Goal: Obtain resource: Download file/media

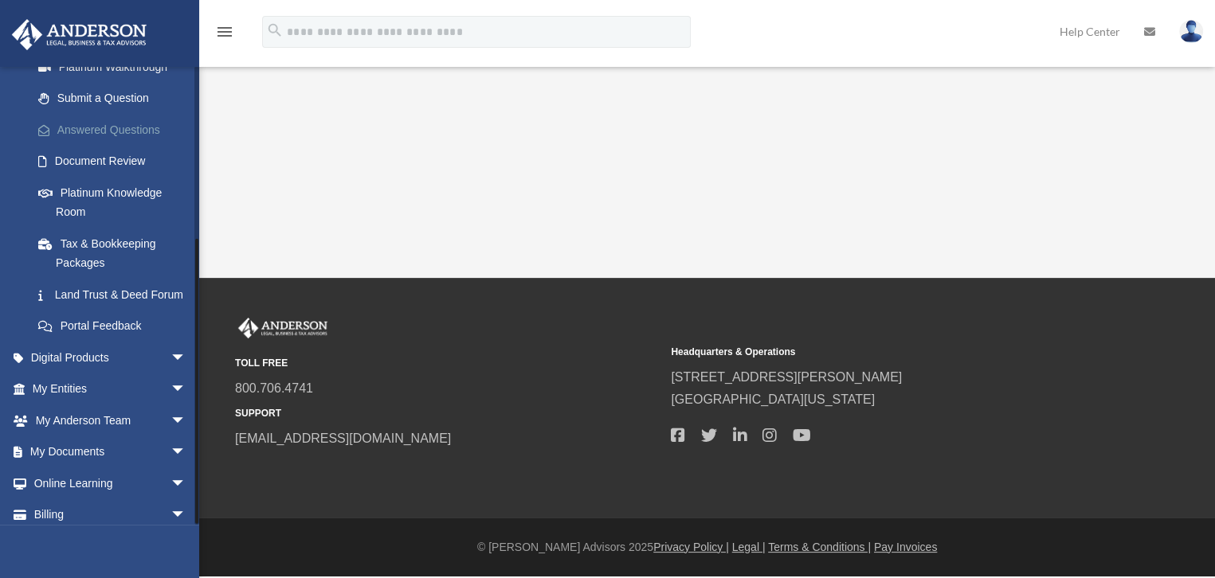
scroll to position [268, 0]
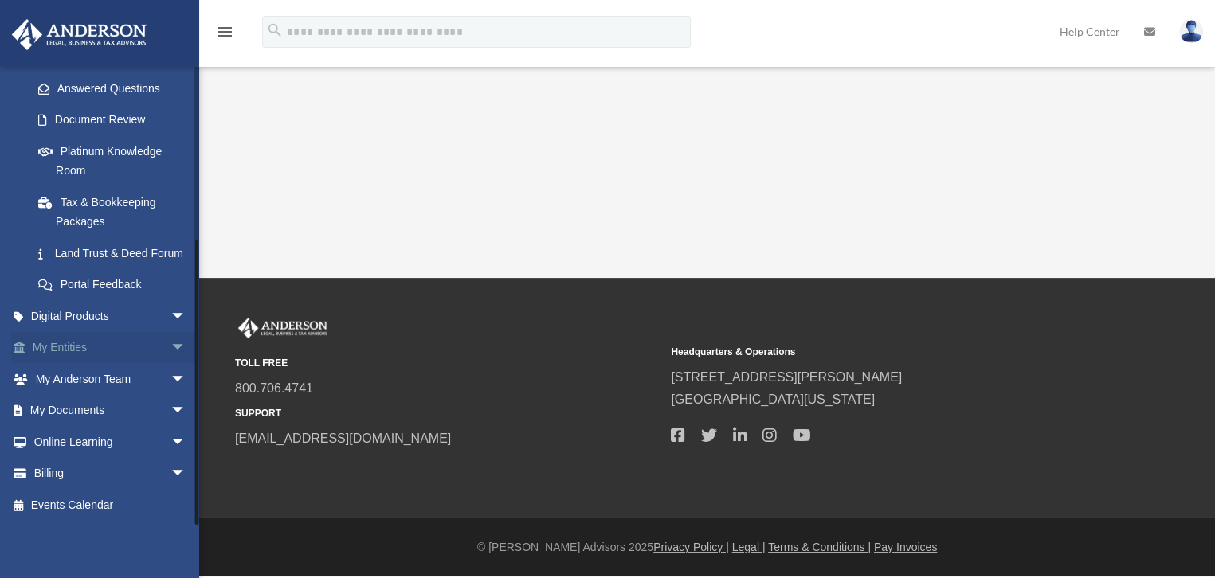
click at [61, 347] on link "My Entities arrow_drop_down" at bounding box center [110, 348] width 199 height 32
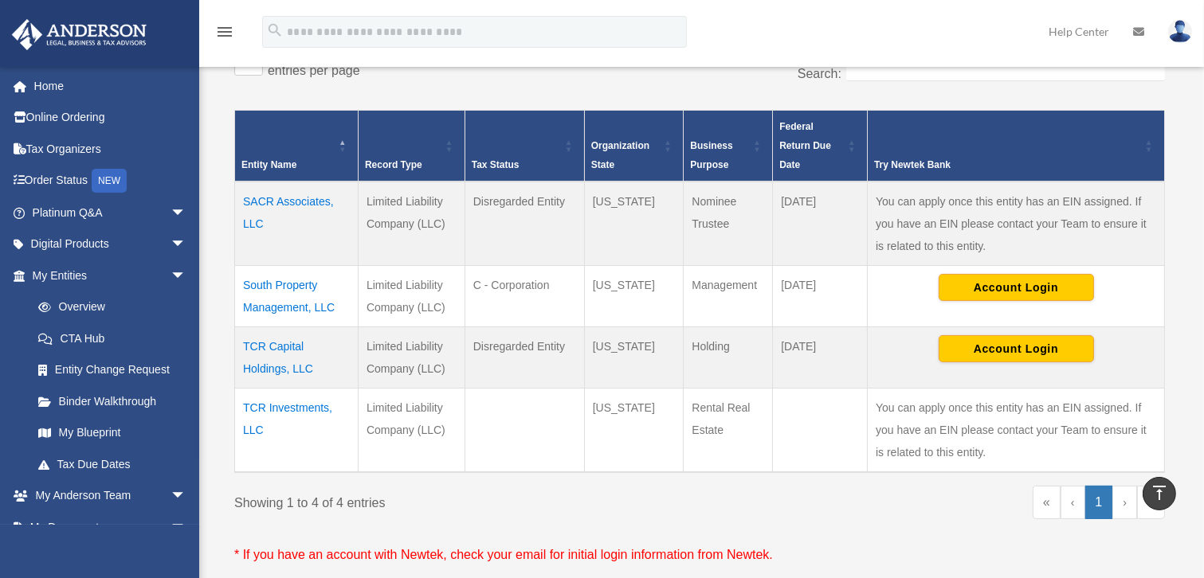
scroll to position [362, 0]
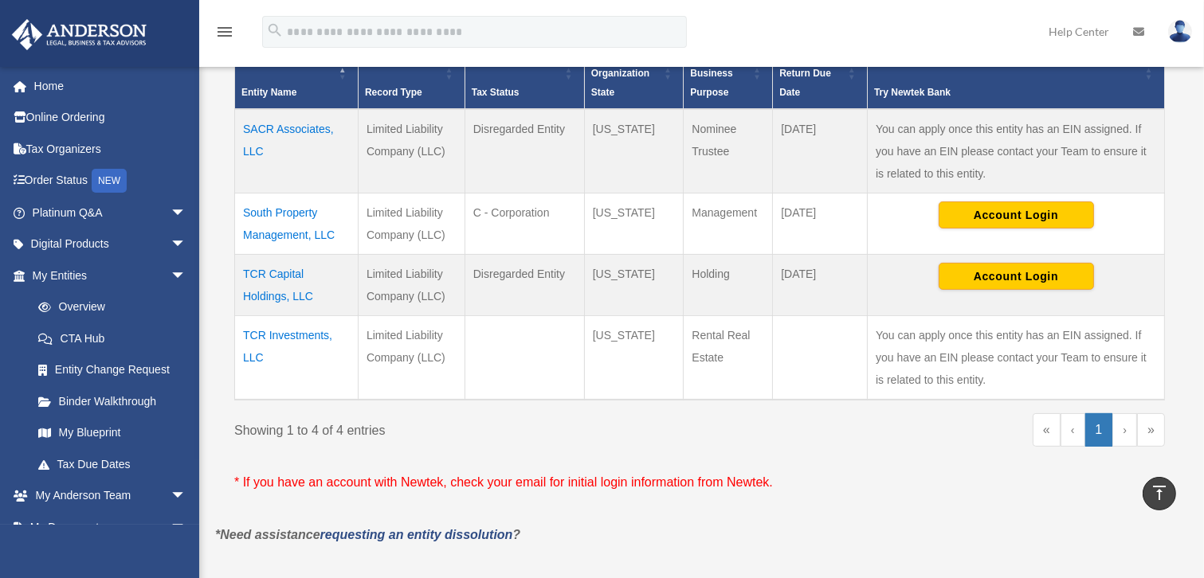
click at [284, 335] on td "TCR Investments, LLC" at bounding box center [296, 358] width 123 height 84
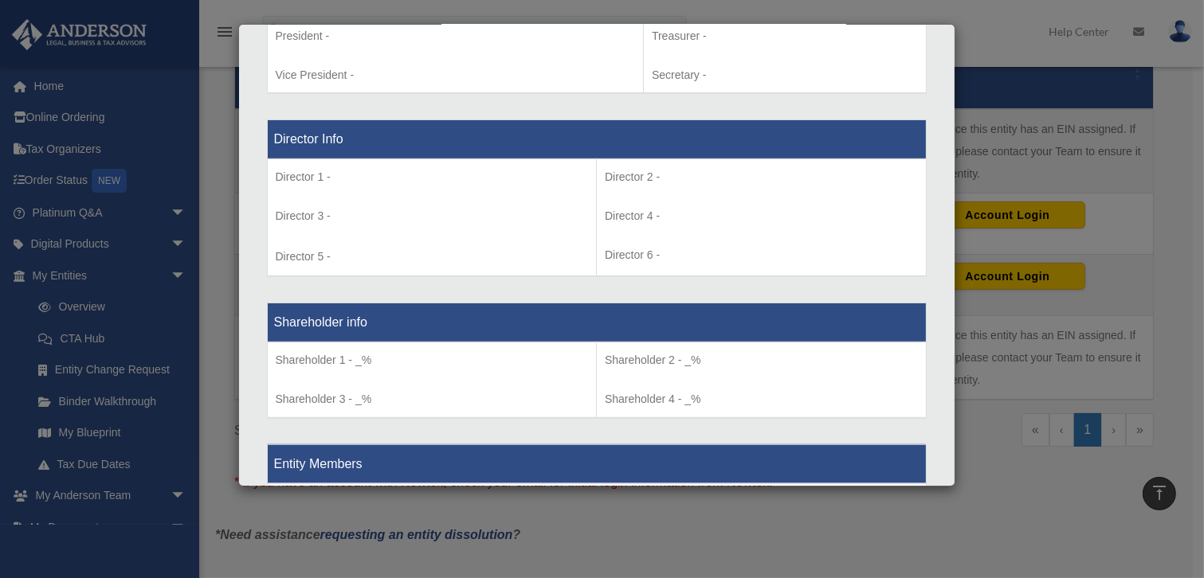
scroll to position [1419, 0]
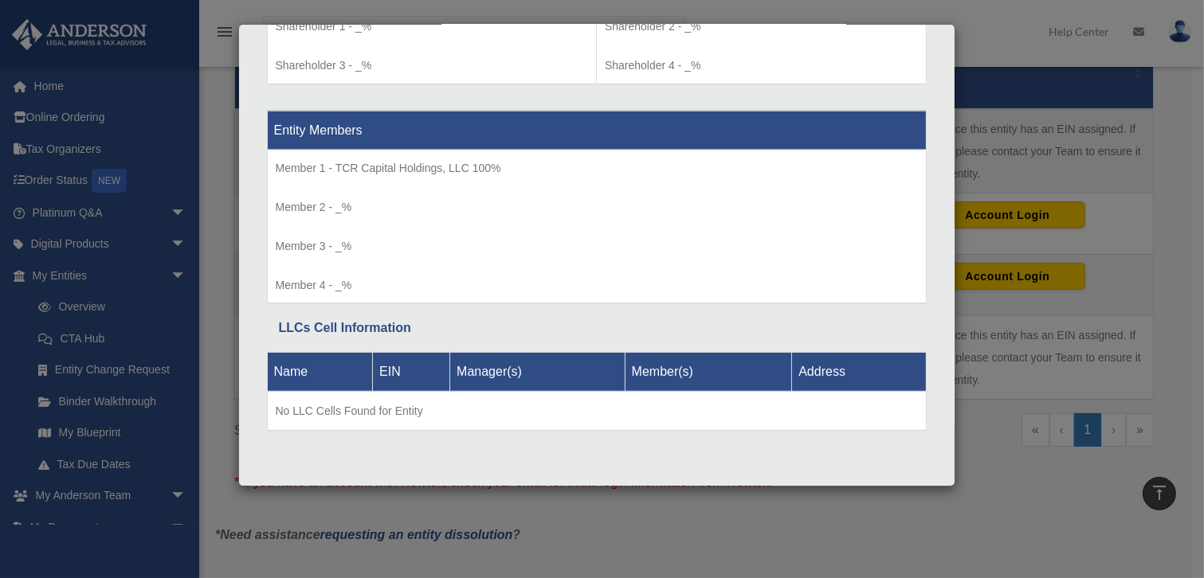
click at [1102, 147] on div "Details × Articles Sent Organizational Date" at bounding box center [602, 289] width 1204 height 578
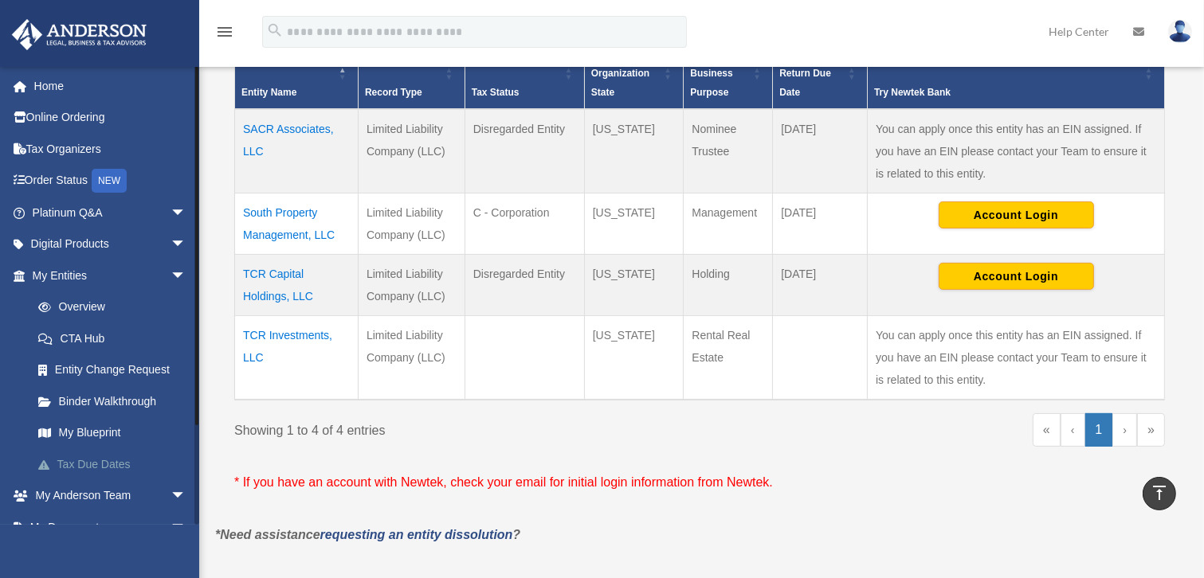
scroll to position [115, 0]
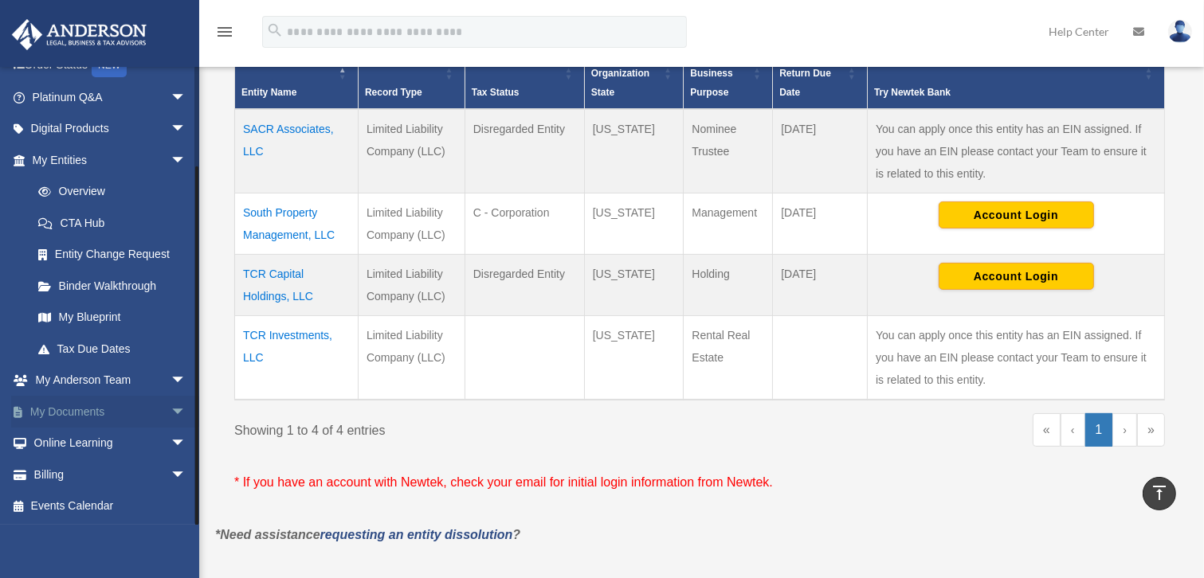
click at [170, 409] on span "arrow_drop_down" at bounding box center [186, 412] width 32 height 33
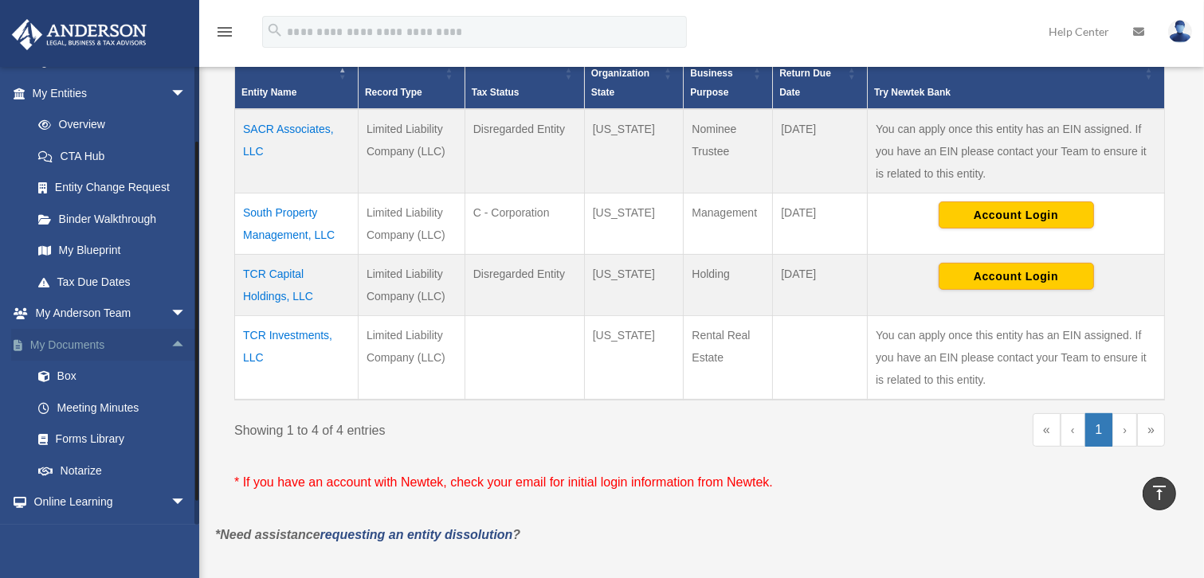
scroll to position [241, 0]
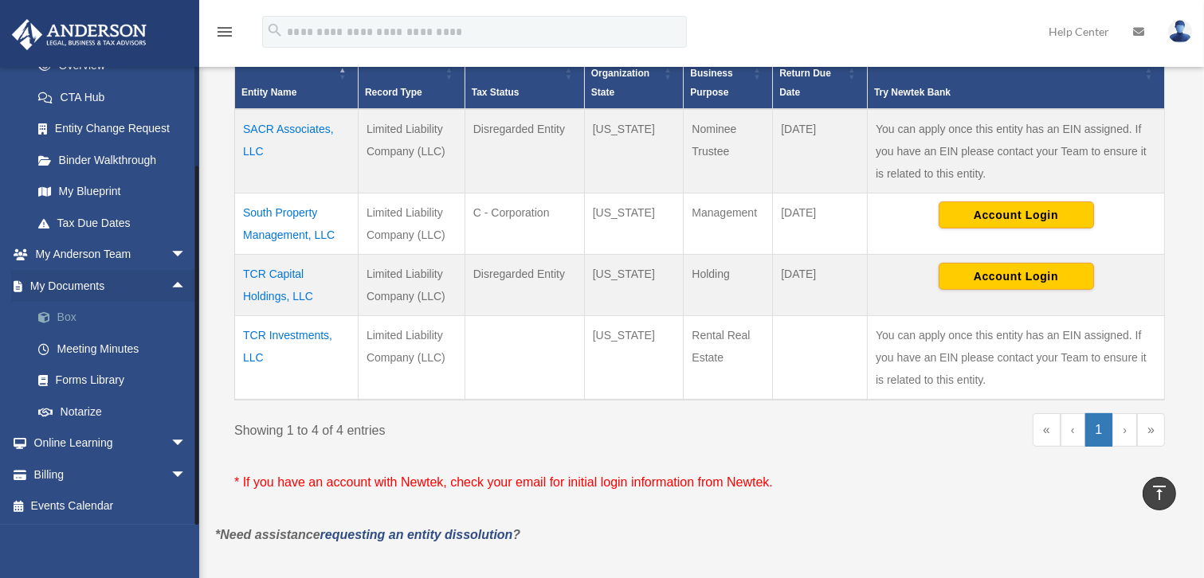
click at [70, 318] on link "Box" at bounding box center [116, 318] width 188 height 32
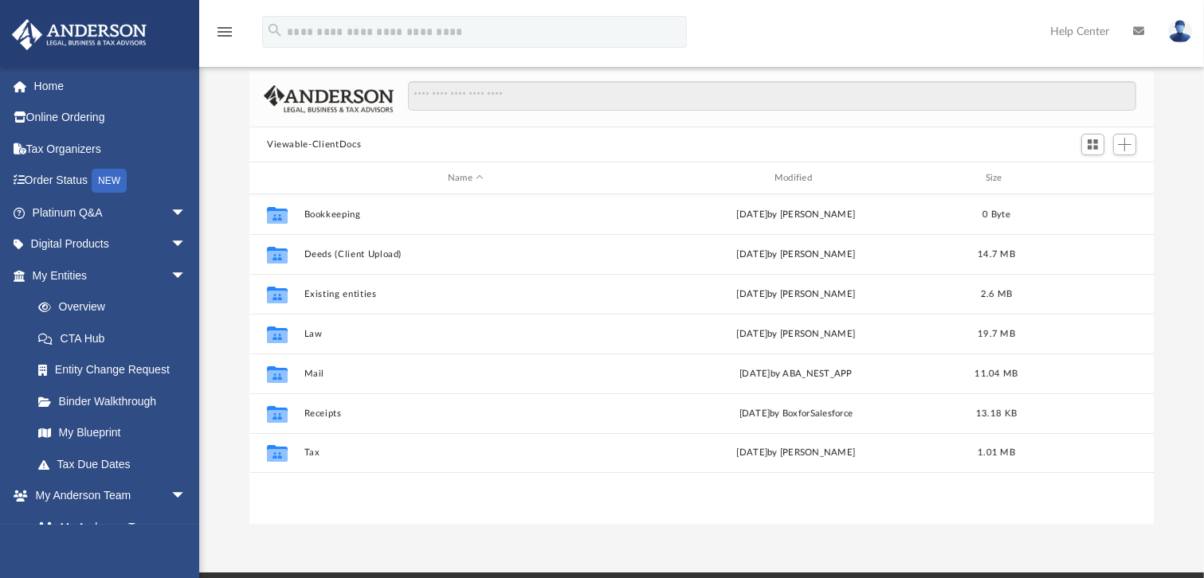
scroll to position [144, 0]
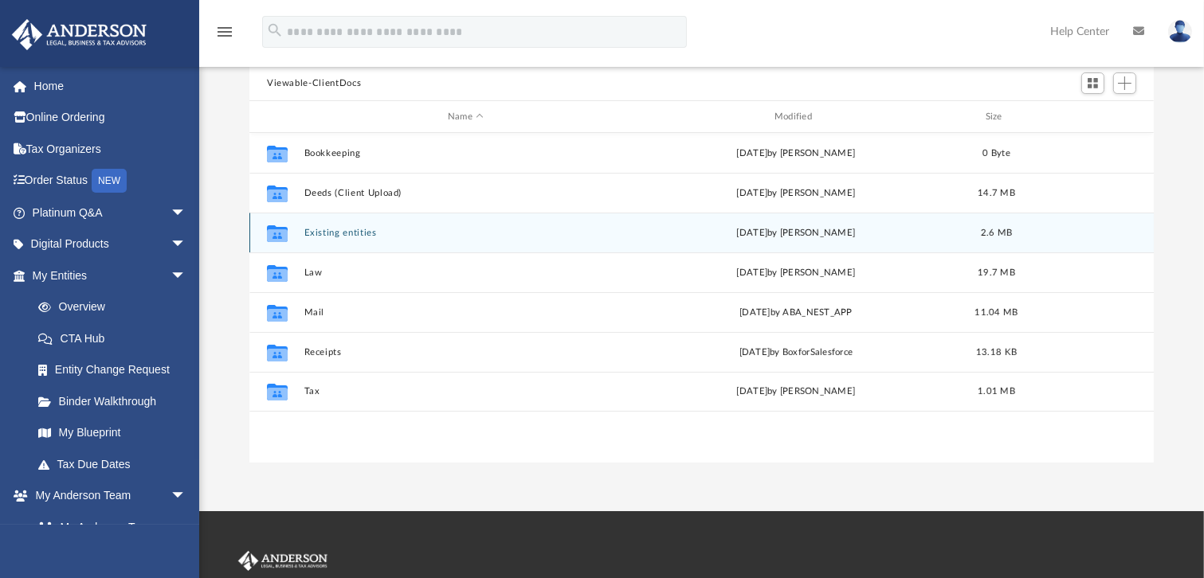
click at [319, 231] on button "Existing entities" at bounding box center [465, 233] width 323 height 10
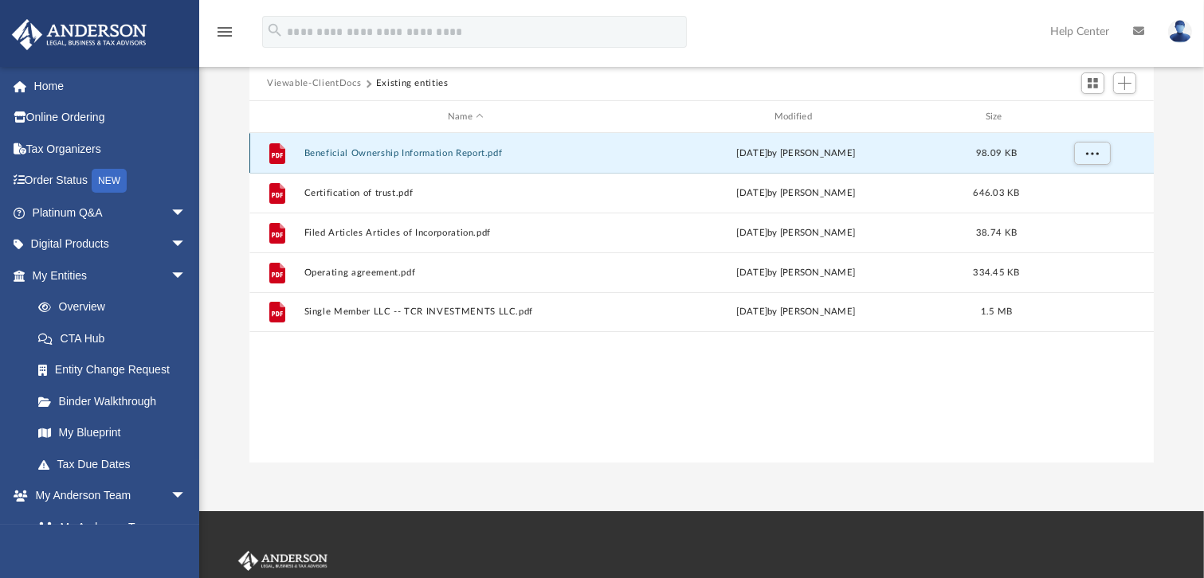
click at [400, 150] on button "Beneficial Ownership Information Report.pdf" at bounding box center [465, 153] width 323 height 10
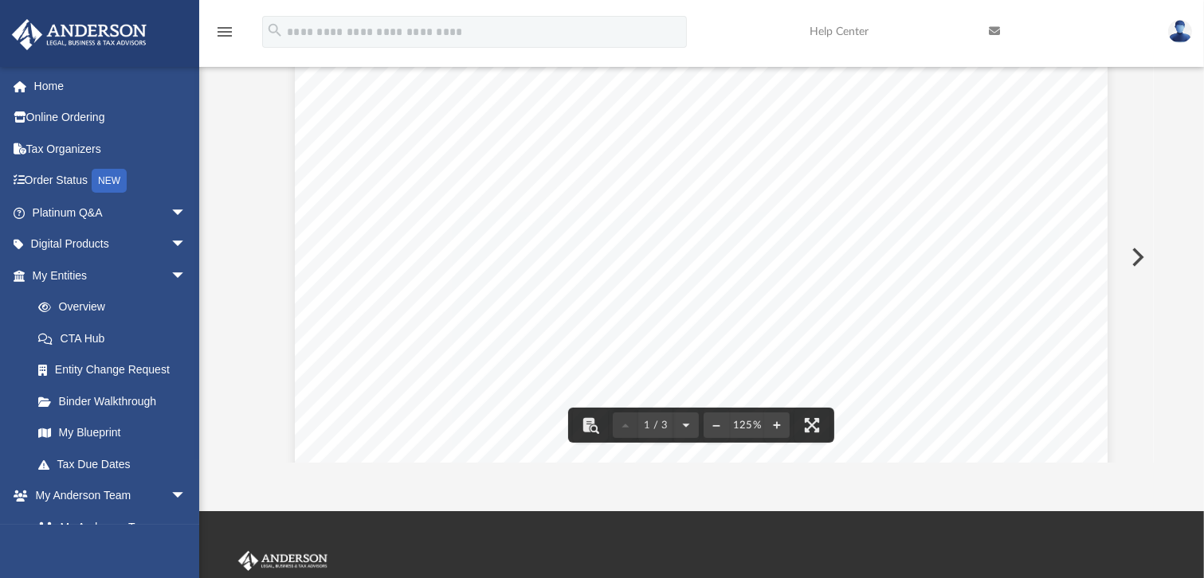
scroll to position [0, 0]
drag, startPoint x: 910, startPoint y: 158, endPoint x: 906, endPoint y: 150, distance: 8.6
click at [910, 158] on div "Generated: 11/21/2024 FILING SUCCESSFUL - Beneficial Ownership Information Repo…" at bounding box center [701, 589] width 812 height 1051
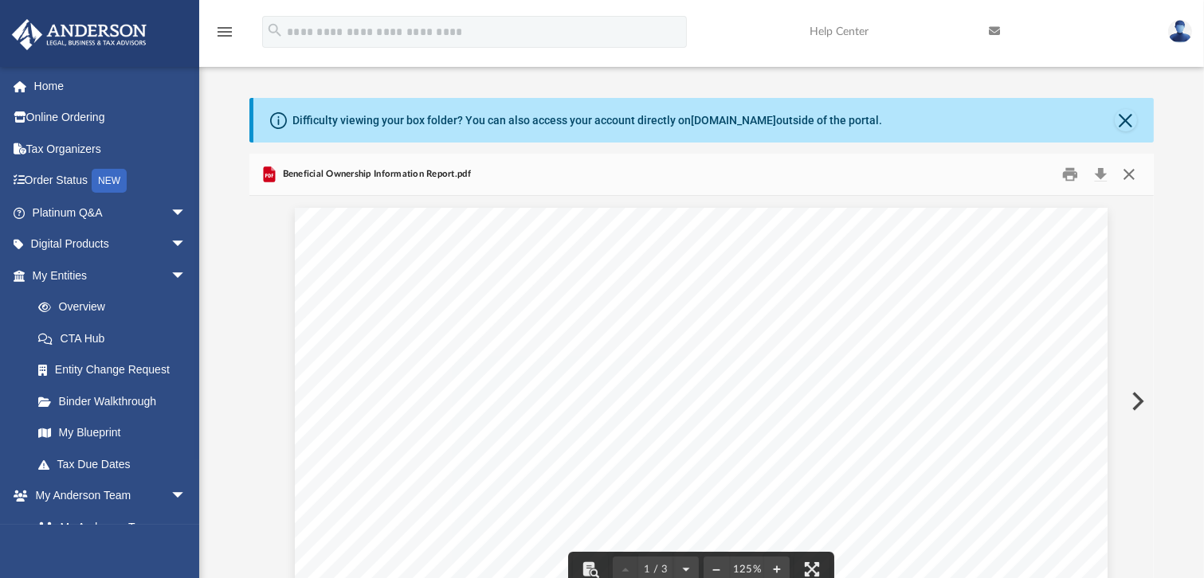
click at [1123, 170] on button "Close" at bounding box center [1128, 174] width 29 height 25
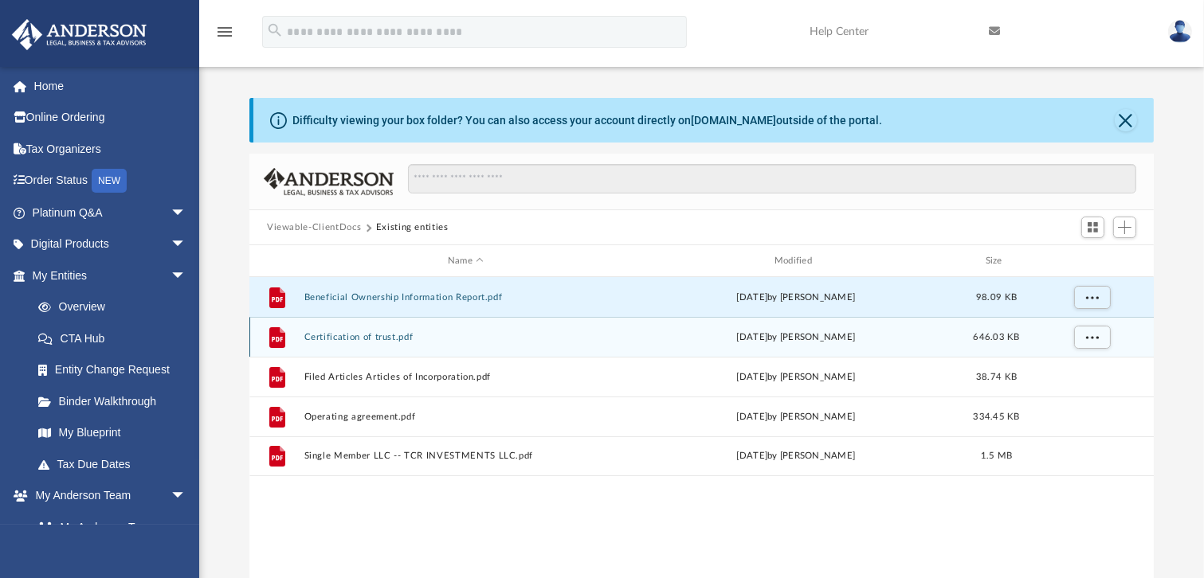
click at [361, 335] on button "Certification of trust.pdf" at bounding box center [465, 337] width 323 height 10
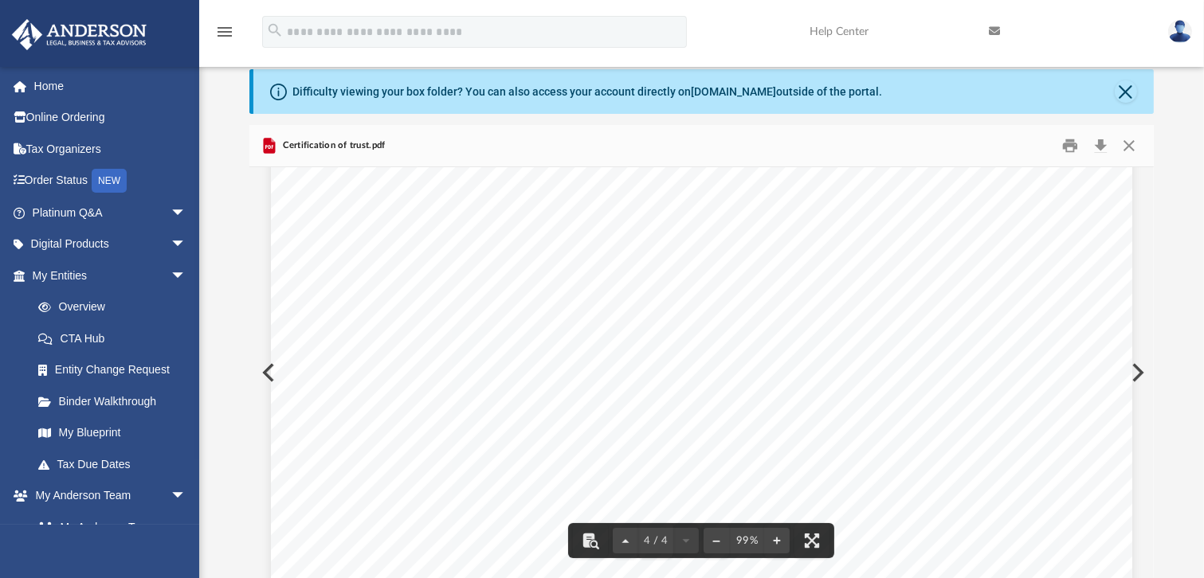
scroll to position [3620, 0]
click at [1126, 98] on button "Close" at bounding box center [1125, 91] width 22 height 22
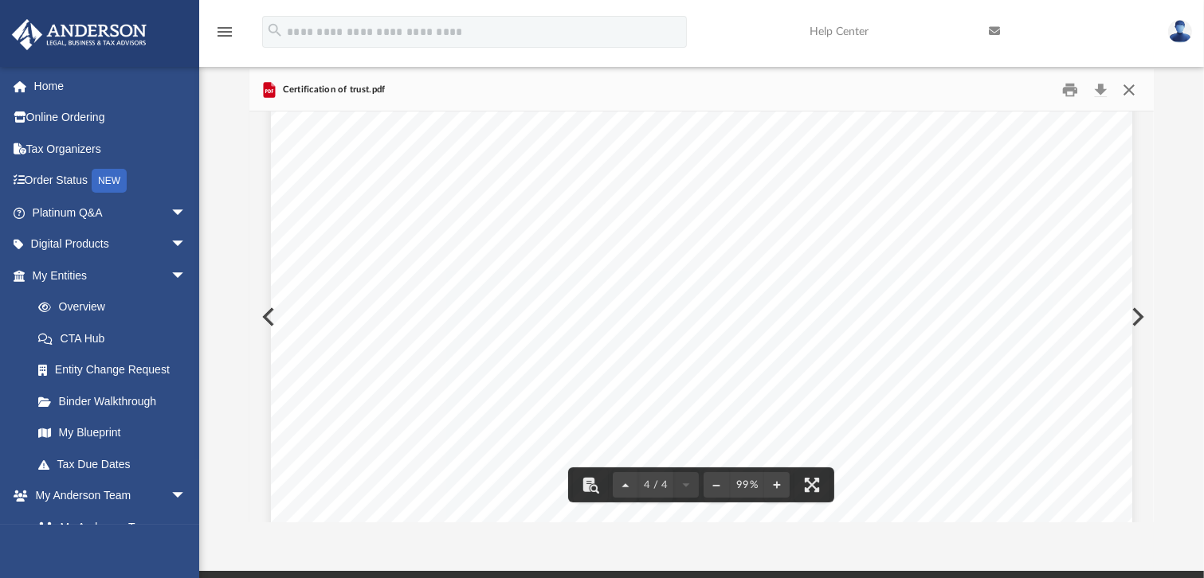
click at [1131, 89] on button "Close" at bounding box center [1128, 90] width 29 height 25
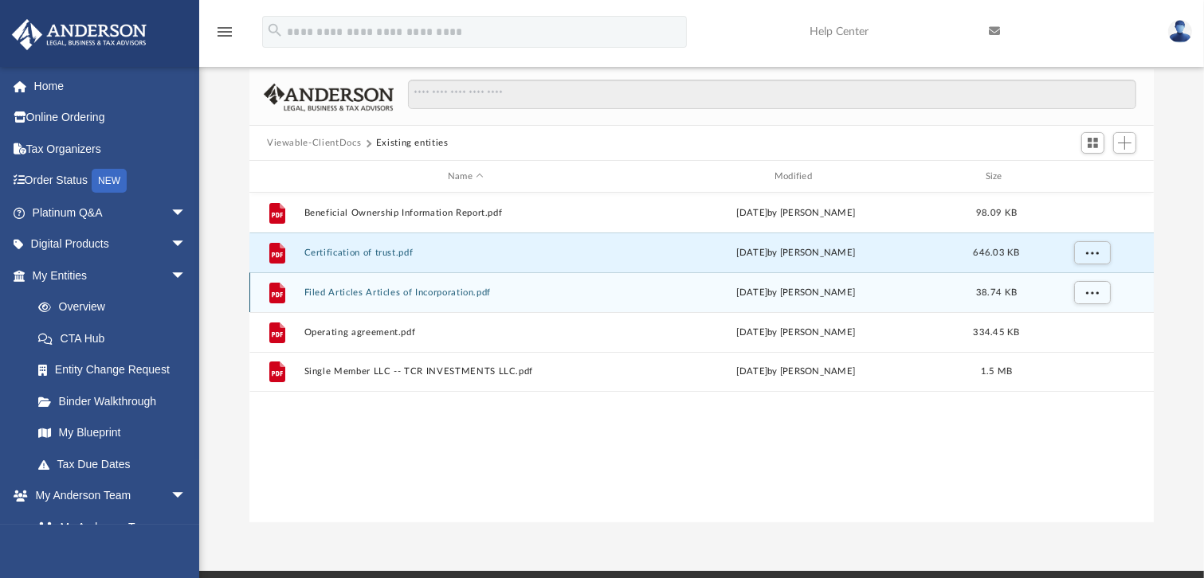
click at [379, 291] on button "Filed Articles Articles of Incorporation.pdf" at bounding box center [465, 293] width 323 height 10
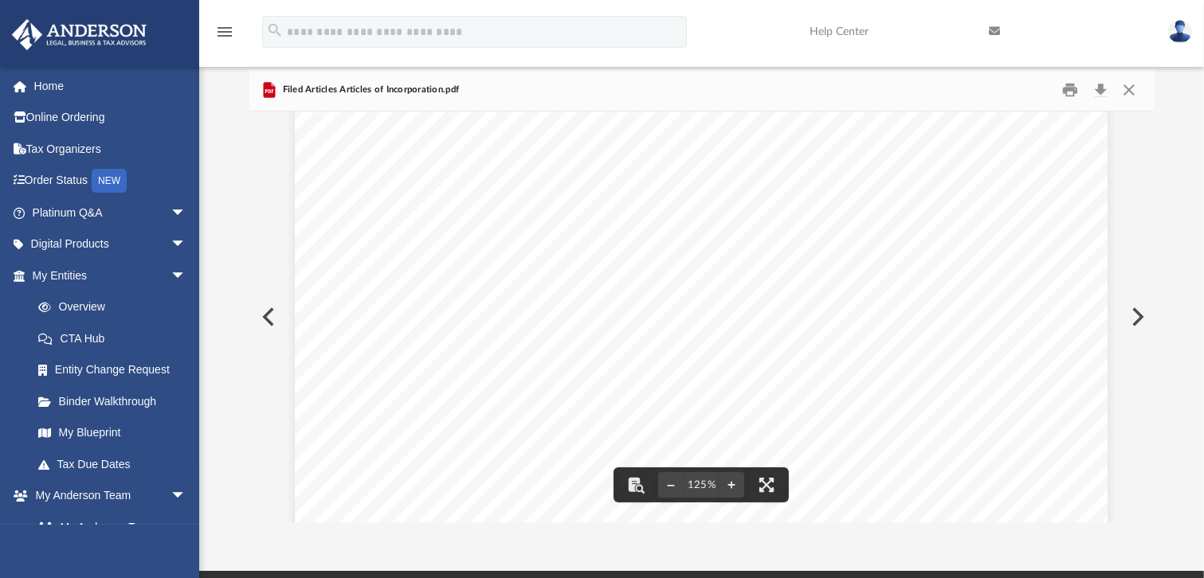
scroll to position [664, 0]
click at [1126, 86] on button "Close" at bounding box center [1128, 90] width 29 height 25
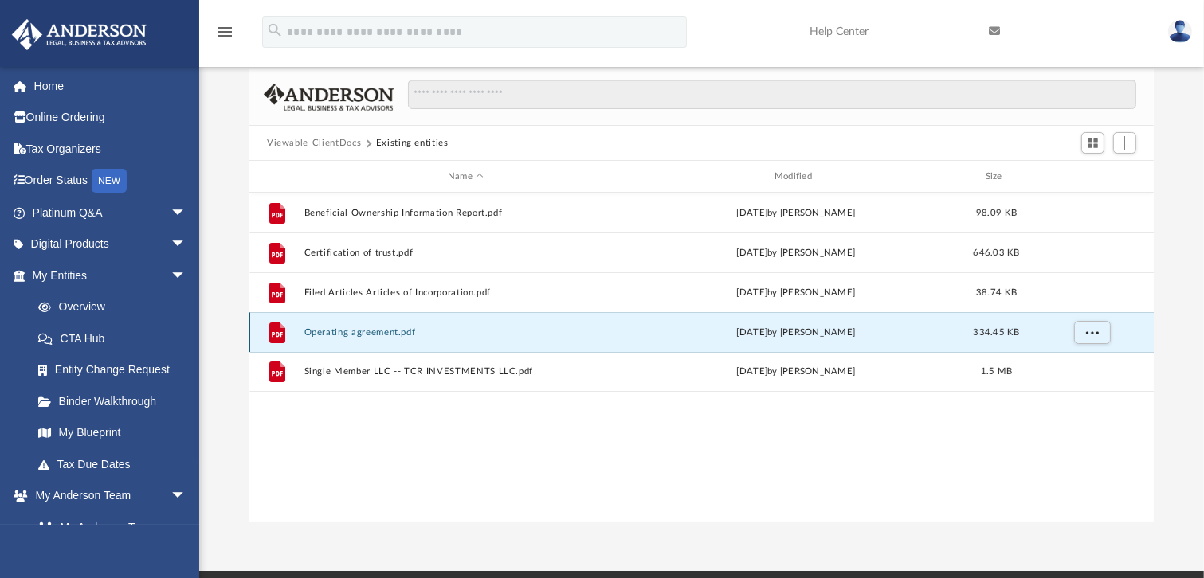
click at [352, 328] on button "Operating agreement.pdf" at bounding box center [465, 332] width 323 height 10
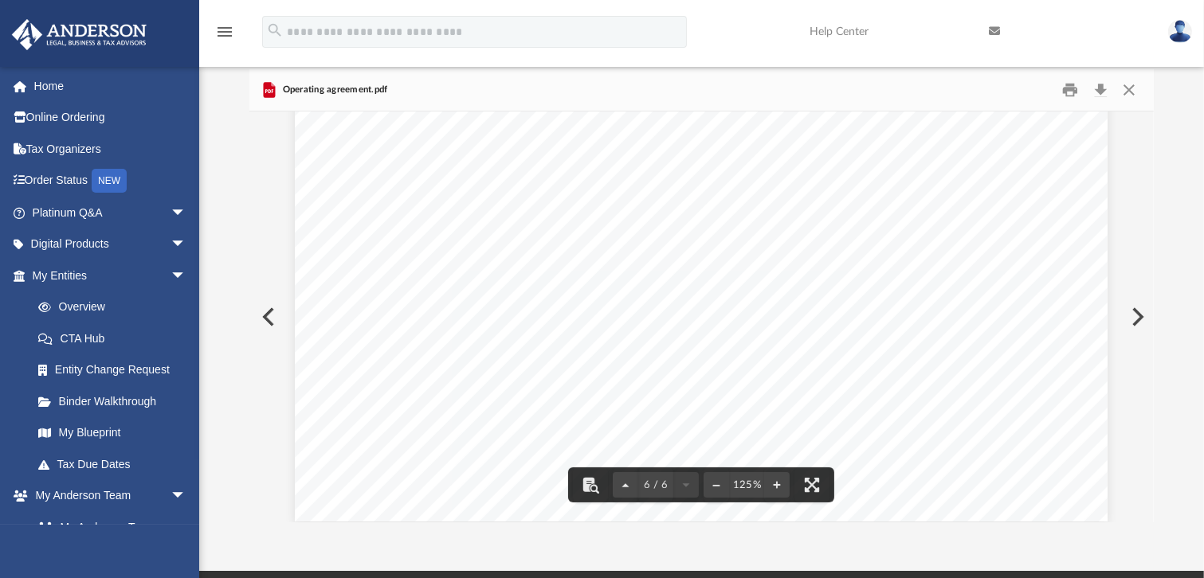
scroll to position [6040, 0]
click at [1126, 88] on button "Close" at bounding box center [1128, 90] width 29 height 25
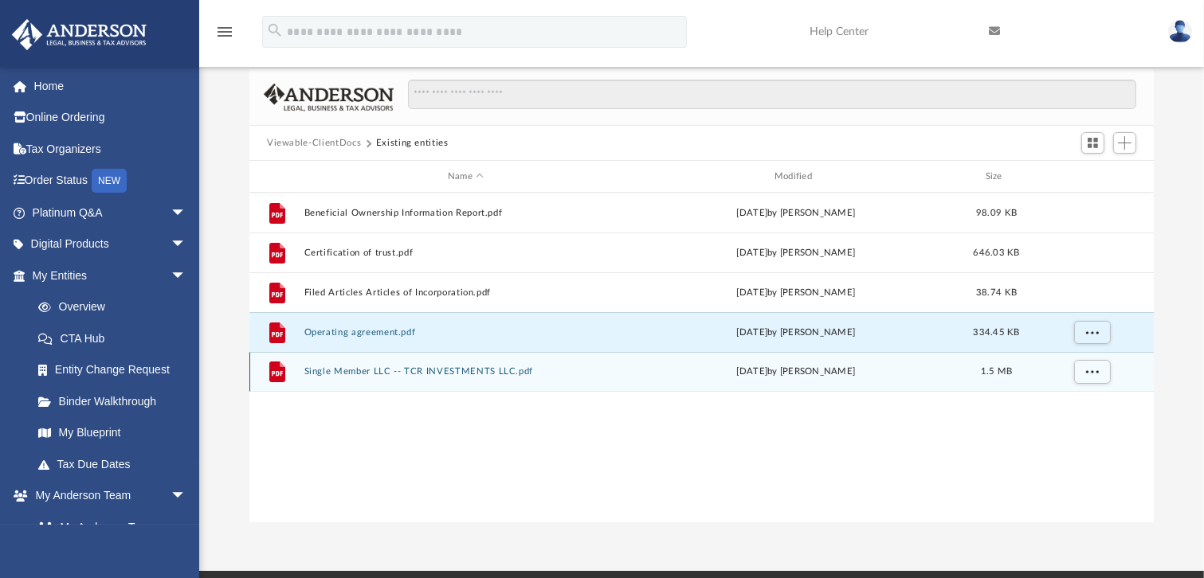
click at [415, 372] on button "Single Member LLC -- TCR INVESTMENTS LLC.pdf" at bounding box center [465, 371] width 323 height 10
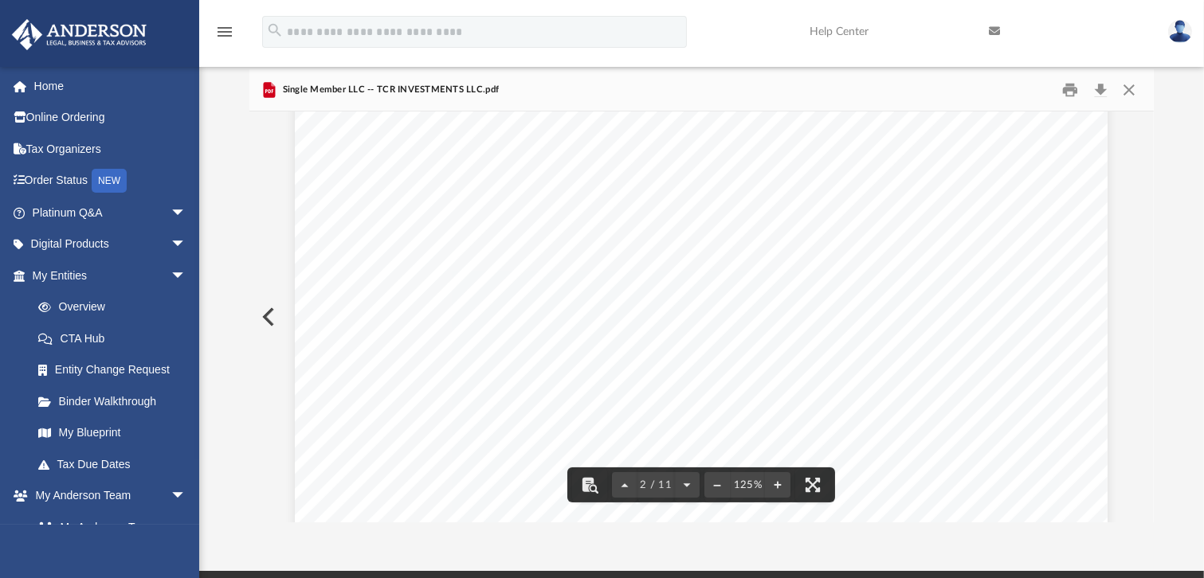
scroll to position [1231, 0]
click at [1123, 95] on button "Close" at bounding box center [1128, 90] width 29 height 25
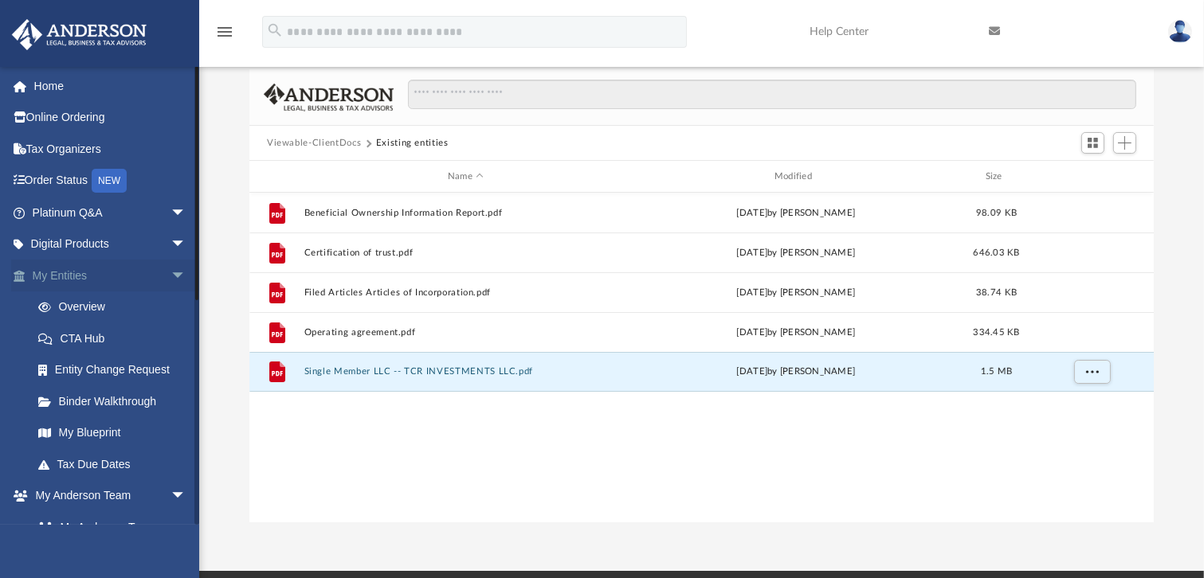
click at [66, 276] on link "My Entities arrow_drop_down" at bounding box center [110, 276] width 199 height 32
click at [89, 311] on link "Overview" at bounding box center [116, 308] width 188 height 32
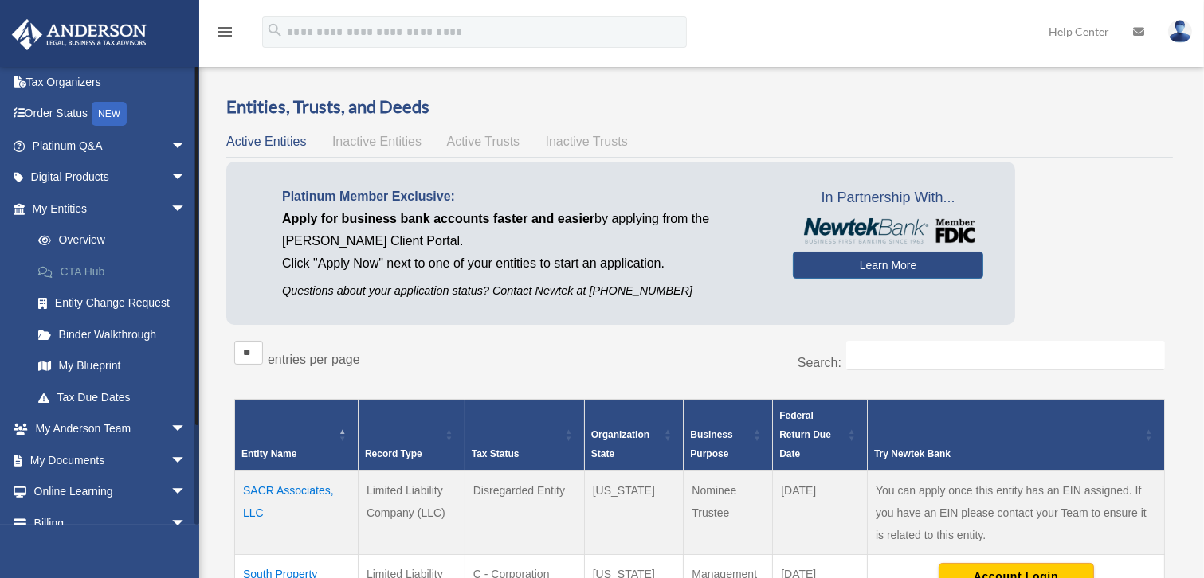
scroll to position [115, 0]
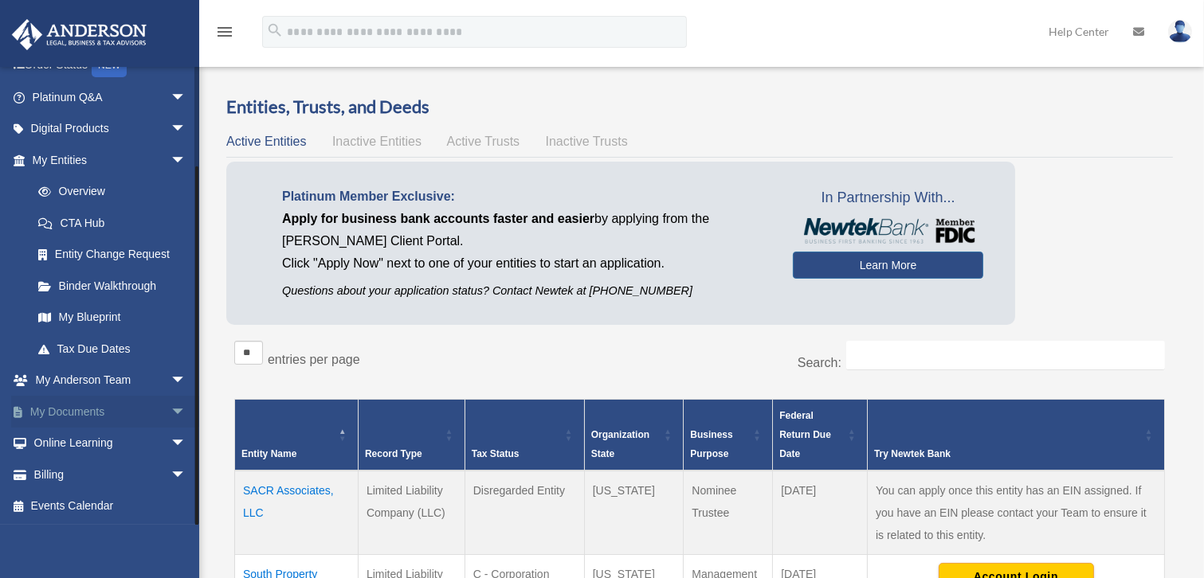
click at [170, 409] on span "arrow_drop_down" at bounding box center [186, 412] width 32 height 33
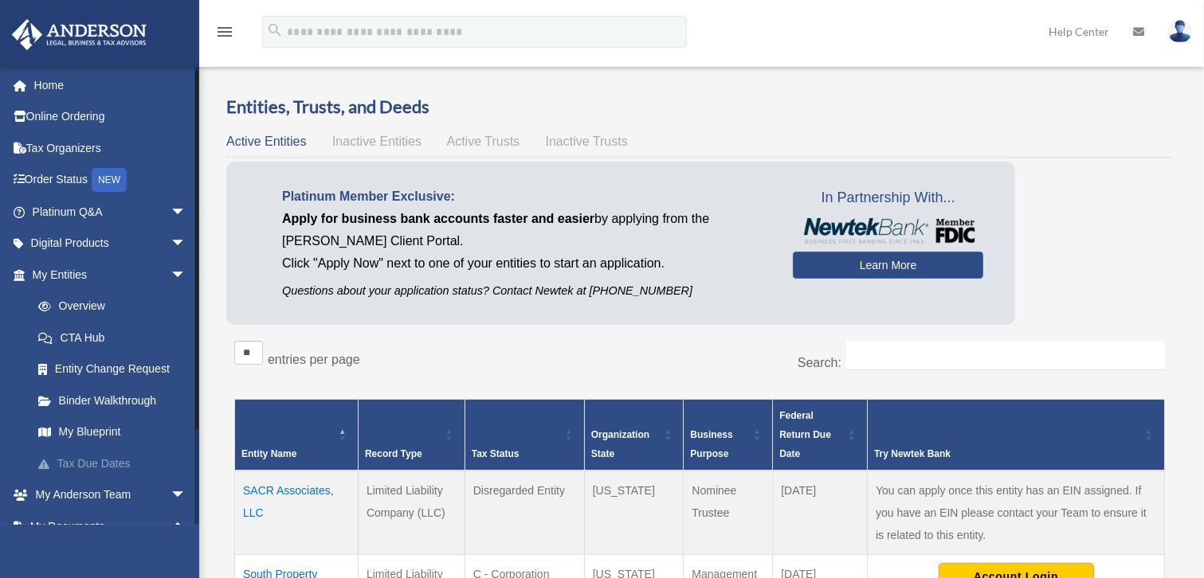
scroll to position [0, 0]
click at [170, 209] on span "arrow_drop_down" at bounding box center [186, 213] width 32 height 33
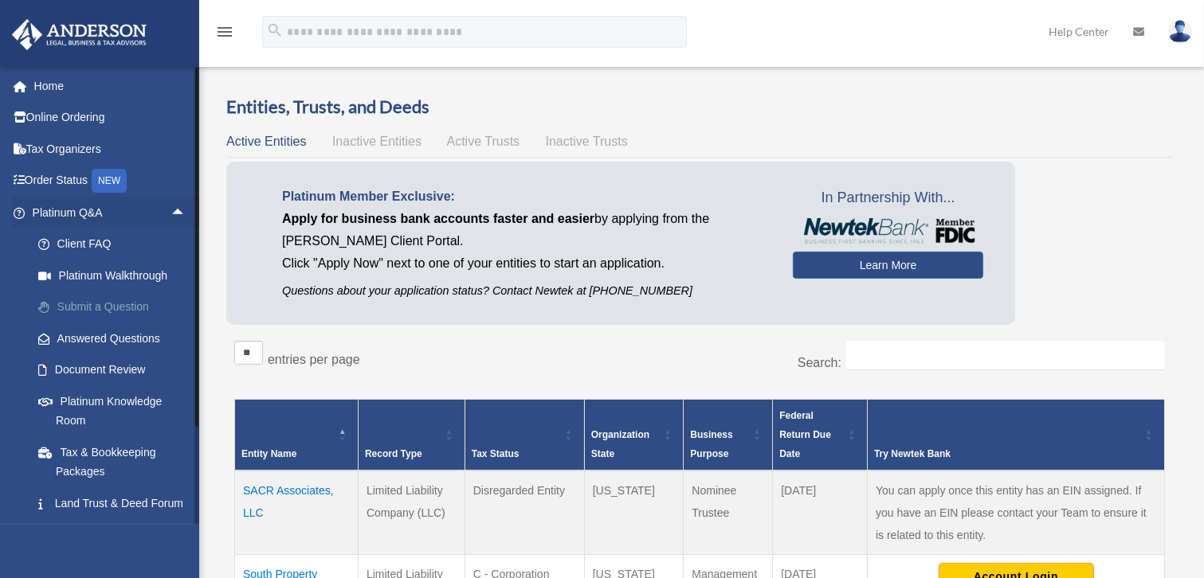
scroll to position [72, 0]
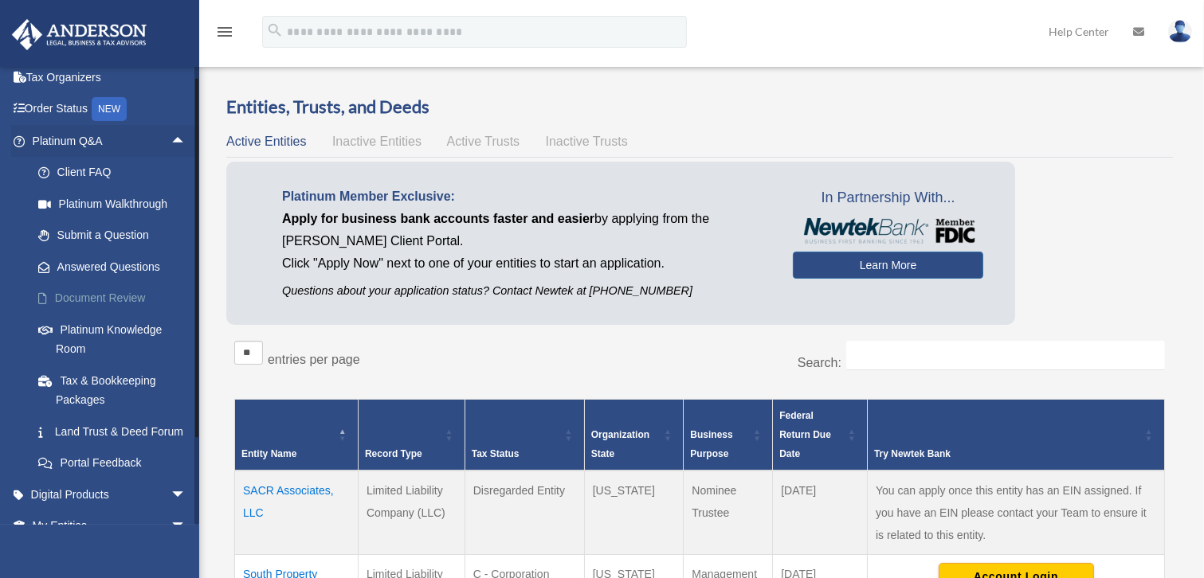
click at [119, 298] on link "Document Review" at bounding box center [116, 299] width 188 height 32
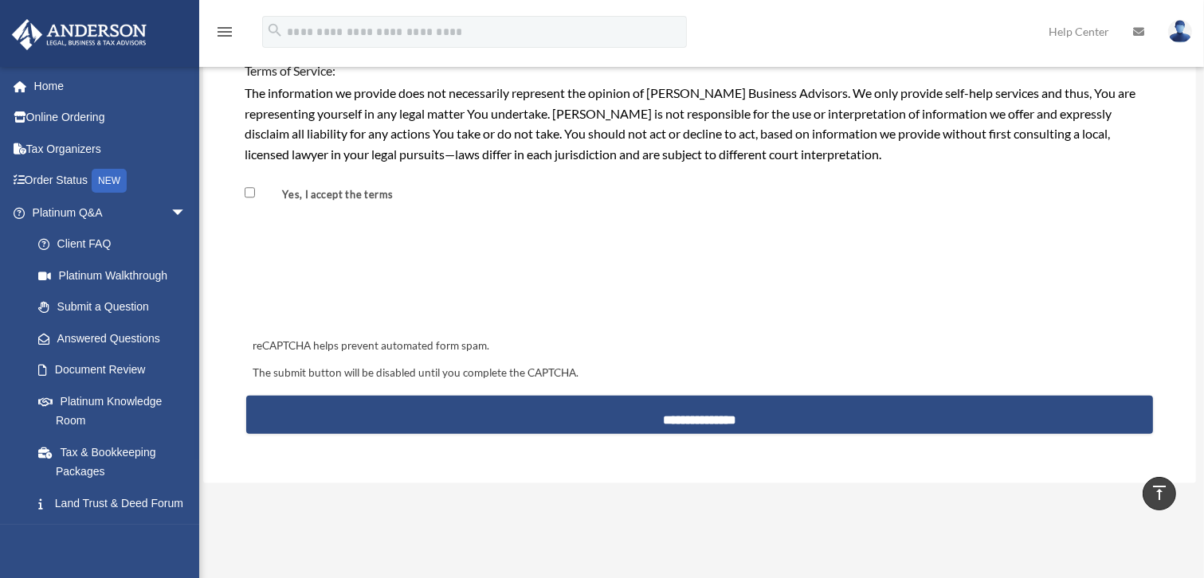
scroll to position [1376, 0]
